Goal: Navigation & Orientation: Go to known website

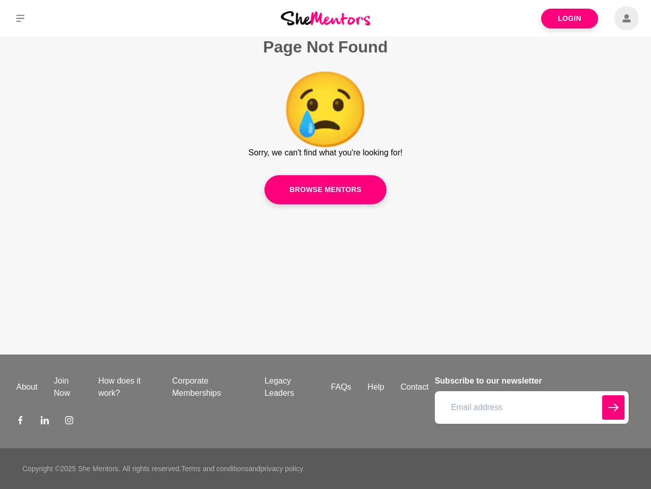
click at [326, 244] on div "Login Page Not Found 😢 Sorry, we can't find what you're looking for! Browse men…" at bounding box center [325, 177] width 651 height 354
click at [20, 18] on icon at bounding box center [20, 18] width 8 height 7
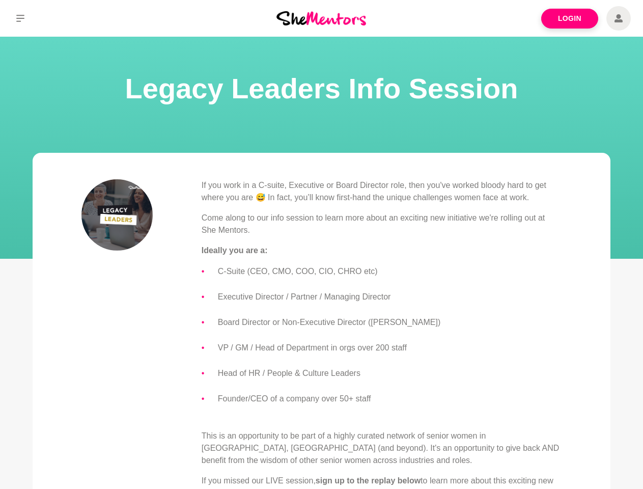
click at [321, 244] on p "Ideally you are a:" at bounding box center [382, 250] width 360 height 12
click at [20, 18] on icon at bounding box center [20, 18] width 8 height 7
